Goal: Information Seeking & Learning: Check status

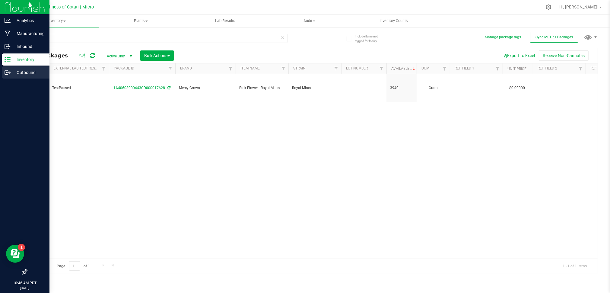
click at [21, 73] on p "Outbound" at bounding box center [29, 72] width 36 height 7
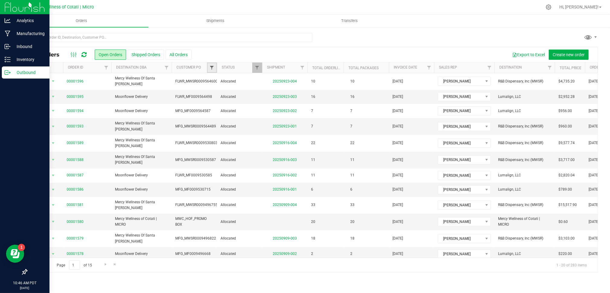
click at [212, 65] on span "Filter" at bounding box center [211, 67] width 5 height 5
type input "ben"
click at [213, 94] on input "Ben Order _ 0009178229" at bounding box center [215, 95] width 4 height 4
checkbox input "true"
click at [230, 116] on button "Filter" at bounding box center [225, 117] width 29 height 13
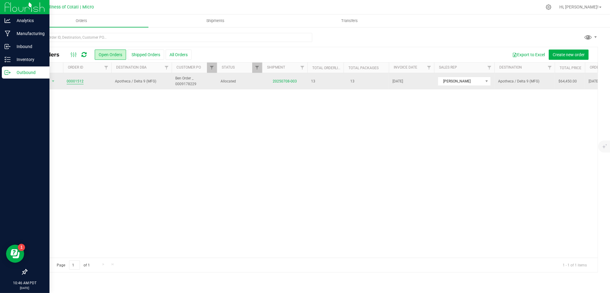
click at [79, 81] on link "00001512" at bounding box center [75, 81] width 17 height 6
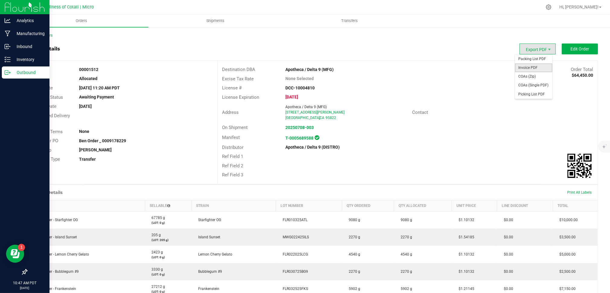
click at [533, 66] on span "Invoice PDF" at bounding box center [533, 67] width 37 height 9
click at [485, 18] on ul "Orders Shipments Transfers" at bounding box center [319, 20] width 610 height 13
click at [41, 36] on link "Back to Orders" at bounding box center [40, 35] width 26 height 4
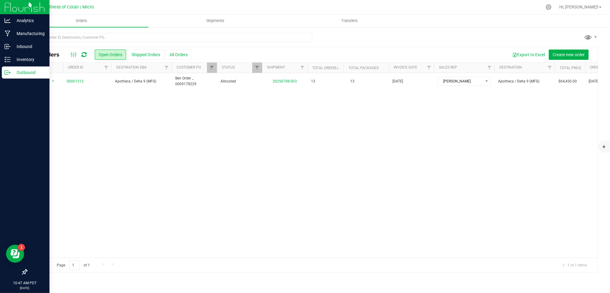
click at [336, 5] on div at bounding box center [325, 7] width 434 height 12
click at [374, 9] on div at bounding box center [325, 7] width 434 height 12
click at [478, 3] on div at bounding box center [325, 7] width 434 height 12
click at [464, 6] on div at bounding box center [325, 7] width 434 height 12
click at [202, 37] on input "text" at bounding box center [170, 37] width 286 height 9
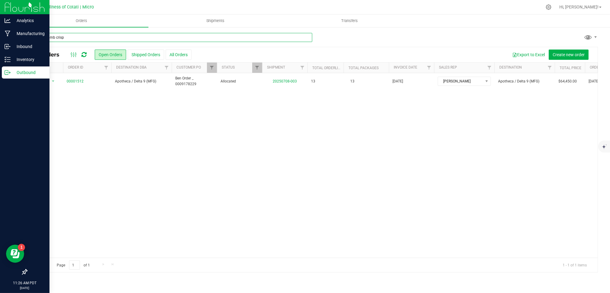
type input "honeycomb crisp"
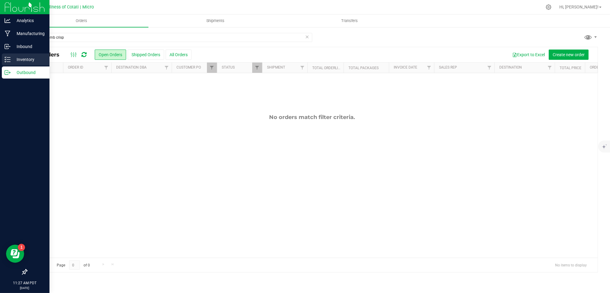
click at [28, 59] on p "Inventory" at bounding box center [29, 59] width 36 height 7
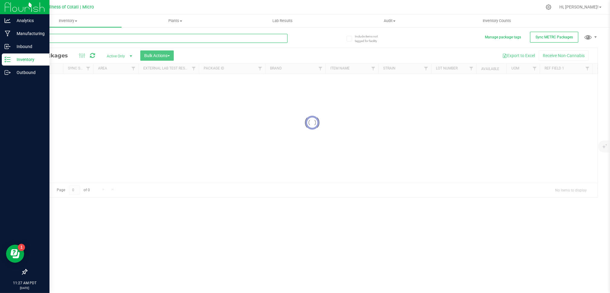
click at [98, 37] on input "text" at bounding box center [157, 38] width 261 height 9
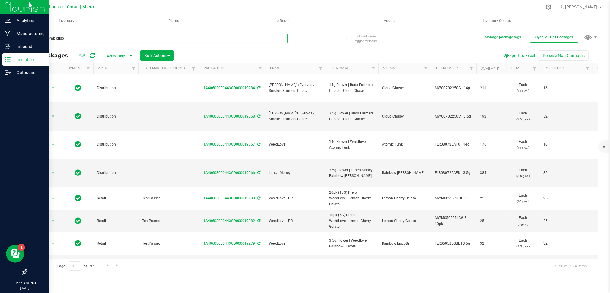
type input "honeycomb crisp"
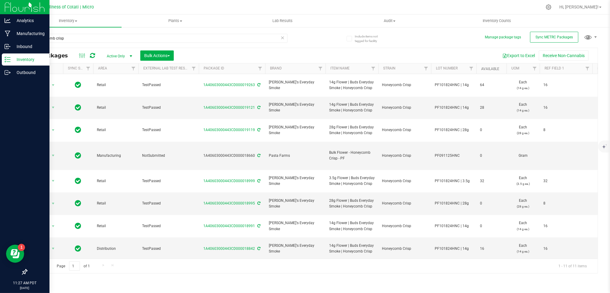
click at [486, 67] on link "Available" at bounding box center [490, 69] width 18 height 4
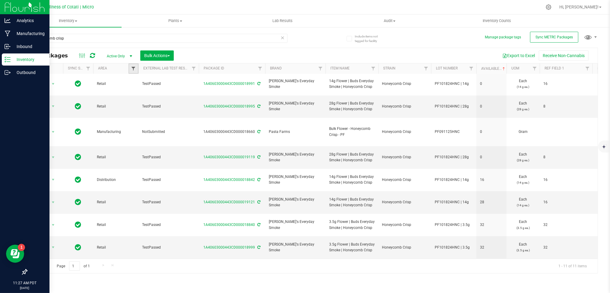
click at [133, 69] on span "Filter" at bounding box center [133, 68] width 5 height 5
type input "dist"
click at [155, 95] on span "Distribution" at bounding box center [150, 96] width 19 height 4
click at [139, 95] on input "Distribution" at bounding box center [137, 96] width 4 height 4
checkbox input "true"
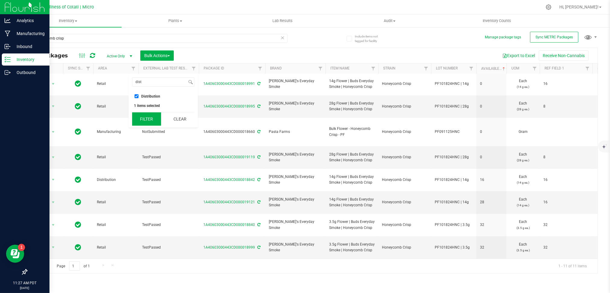
click at [145, 119] on button "Filter" at bounding box center [146, 118] width 29 height 13
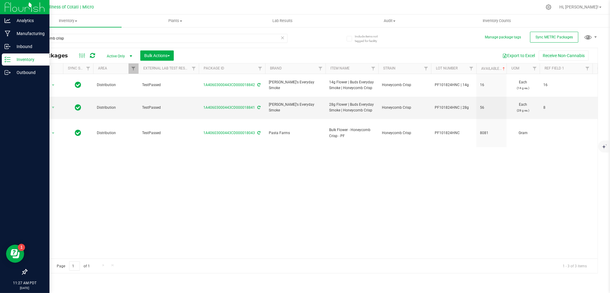
click at [442, 141] on div "Action Action Adjust qty Create package Edit attributes Global inventory Locate…" at bounding box center [312, 166] width 571 height 184
